Goal: Task Accomplishment & Management: Manage account settings

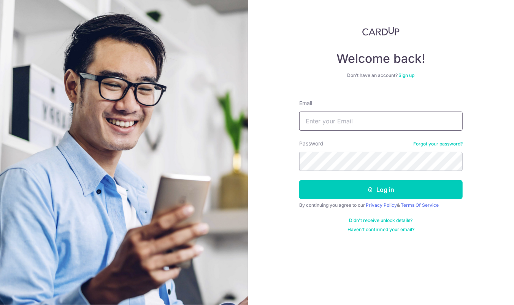
click at [333, 122] on input "Email" at bounding box center [381, 120] width 164 height 19
drag, startPoint x: 329, startPoint y: 131, endPoint x: 333, endPoint y: 123, distance: 9.4
click at [330, 130] on form "Email Password Forgot your password? Log in By continuing you agree to our Priv…" at bounding box center [381, 163] width 164 height 139
click at [334, 121] on input "Email" at bounding box center [381, 120] width 164 height 19
drag, startPoint x: 334, startPoint y: 121, endPoint x: 472, endPoint y: 0, distance: 183.2
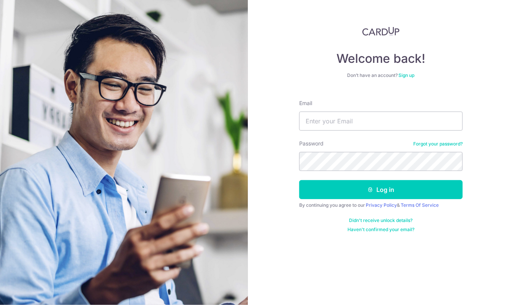
click at [483, 34] on div "Welcome back! Don’t have an account? Sign up Email Password Forgot your passwor…" at bounding box center [381, 152] width 266 height 305
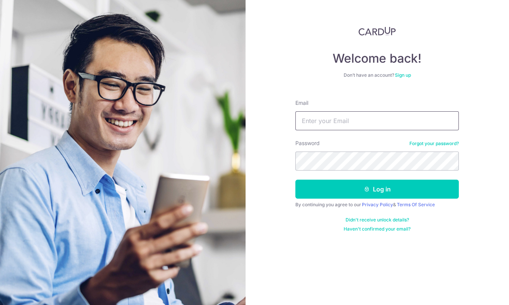
click at [345, 125] on input "Email" at bounding box center [377, 120] width 164 height 19
click at [357, 123] on input "Email" at bounding box center [377, 120] width 164 height 19
drag, startPoint x: 357, startPoint y: 123, endPoint x: 295, endPoint y: 75, distance: 78.6
click at [295, 75] on div "Welcome back! Don’t have an account? Sign up Email Password Forgot your passwor…" at bounding box center [378, 152] width 264 height 305
click at [367, 122] on input "Email" at bounding box center [377, 120] width 164 height 19
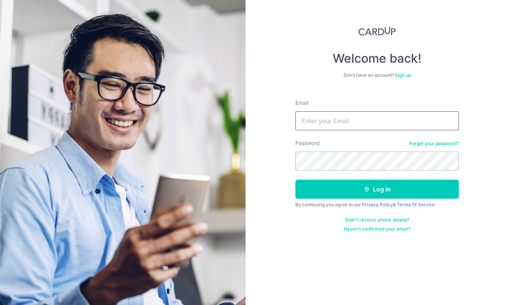
paste input "[PERSON_NAME][EMAIL_ADDRESS][PERSON_NAME][DOMAIN_NAME]"
type input "[PERSON_NAME][EMAIL_ADDRESS][PERSON_NAME][DOMAIN_NAME]"
click at [384, 188] on button "Log in" at bounding box center [377, 189] width 164 height 19
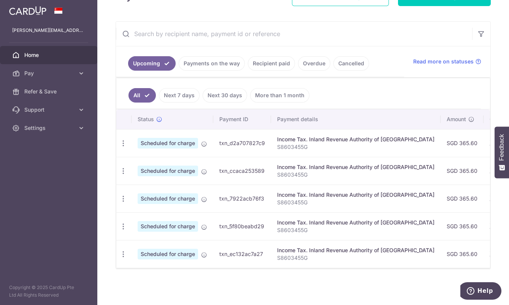
click at [138, 145] on span "Scheduled for charge" at bounding box center [168, 143] width 60 height 11
click at [119, 146] on icon "button" at bounding box center [123, 144] width 8 height 8
click at [138, 167] on span "Update payment" at bounding box center [164, 164] width 52 height 9
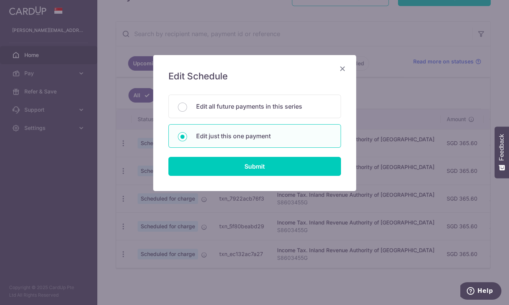
click at [282, 107] on p "Edit all future payments in this series" at bounding box center [263, 106] width 135 height 9
click at [187, 107] on input "Edit all future payments in this series" at bounding box center [182, 107] width 9 height 9
radio input "true"
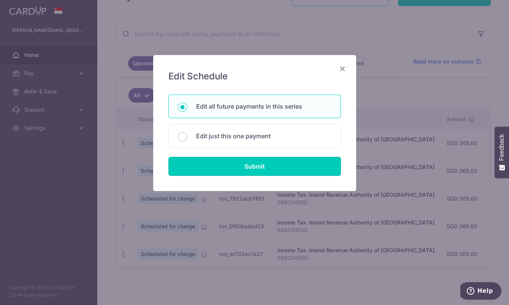
drag, startPoint x: 270, startPoint y: 168, endPoint x: 273, endPoint y: 166, distance: 4.0
click at [270, 168] on input "Submit" at bounding box center [254, 166] width 173 height 19
radio input "true"
type input "365.60"
type input "S8603455G"
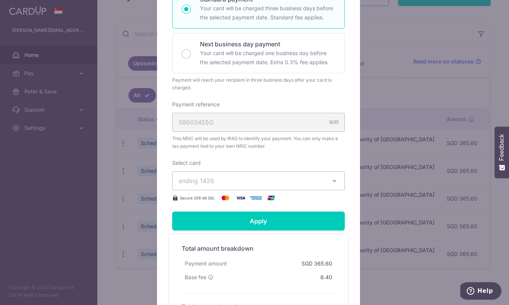
scroll to position [203, 0]
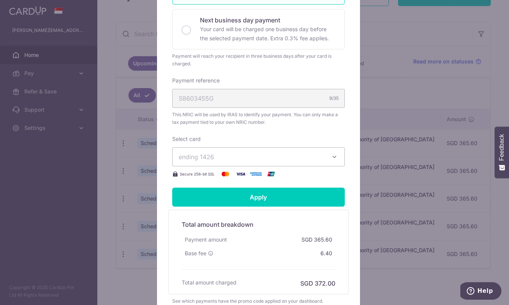
click at [291, 161] on button "ending 1426" at bounding box center [258, 157] width 173 height 19
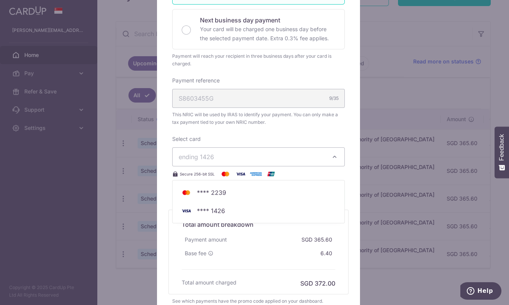
click at [291, 161] on button "ending 1426" at bounding box center [258, 157] width 173 height 19
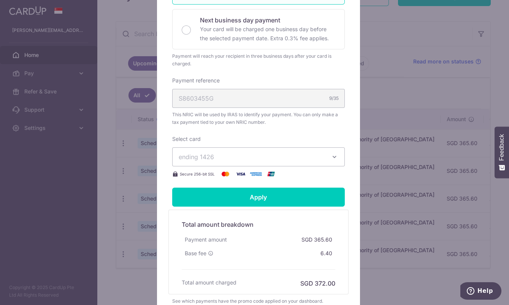
click at [291, 161] on button "ending 1426" at bounding box center [258, 157] width 173 height 19
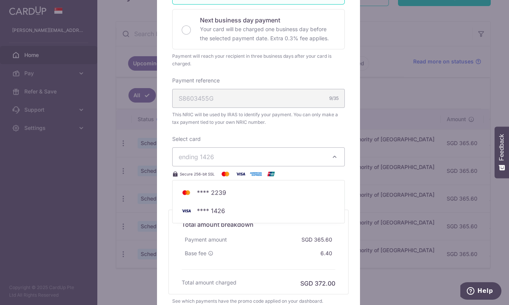
click at [291, 161] on button "ending 1426" at bounding box center [258, 157] width 173 height 19
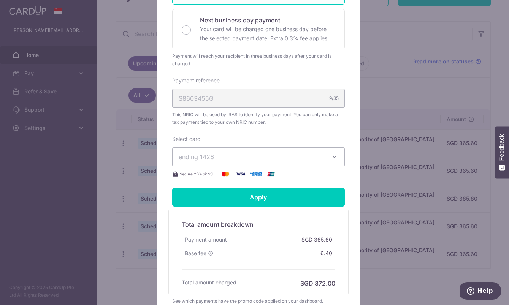
click at [318, 127] on div "Enter payment amount 365.60 365.60 SGD To change the payment amount, please can…" at bounding box center [258, 47] width 173 height 264
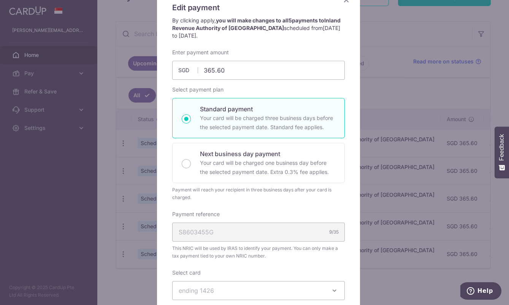
scroll to position [0, 0]
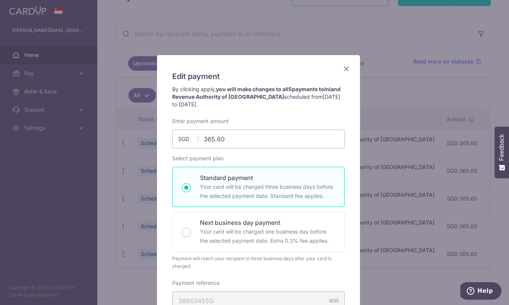
click at [344, 70] on icon "Close" at bounding box center [346, 69] width 9 height 10
